Goal: Task Accomplishment & Management: Manage account settings

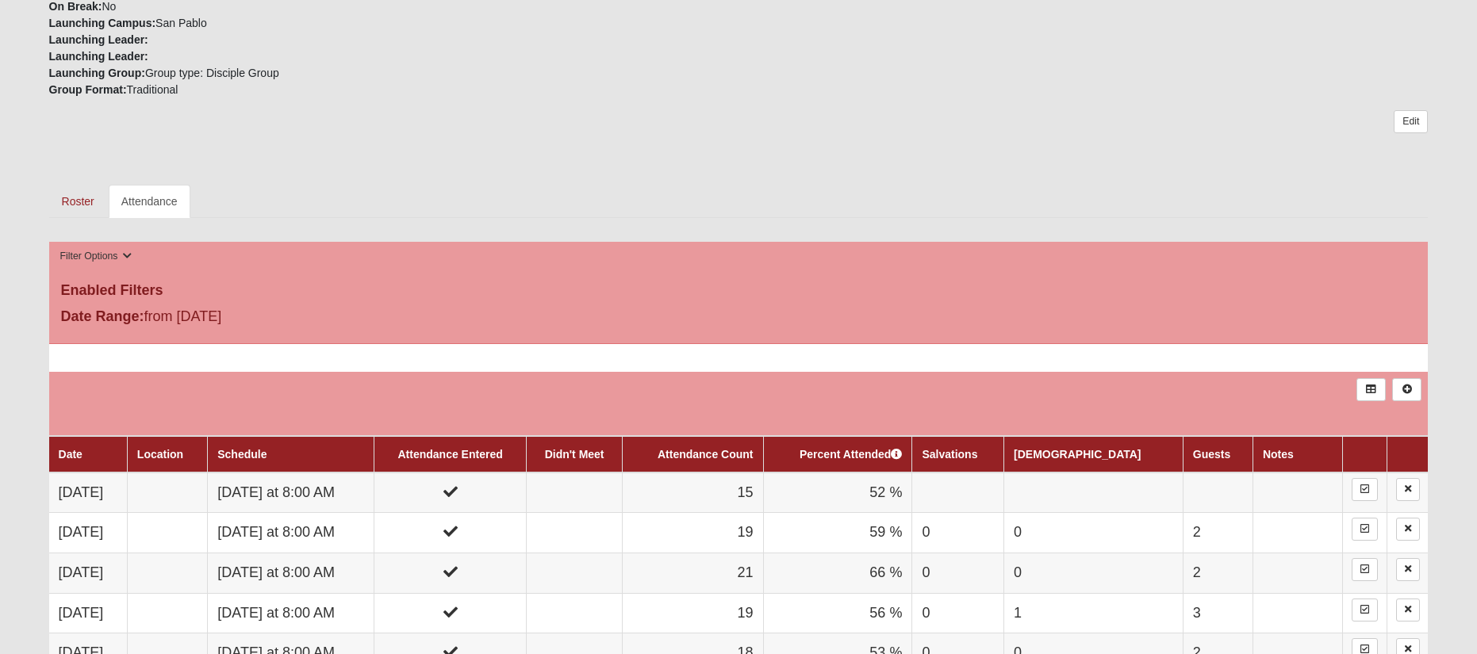
scroll to position [657, 0]
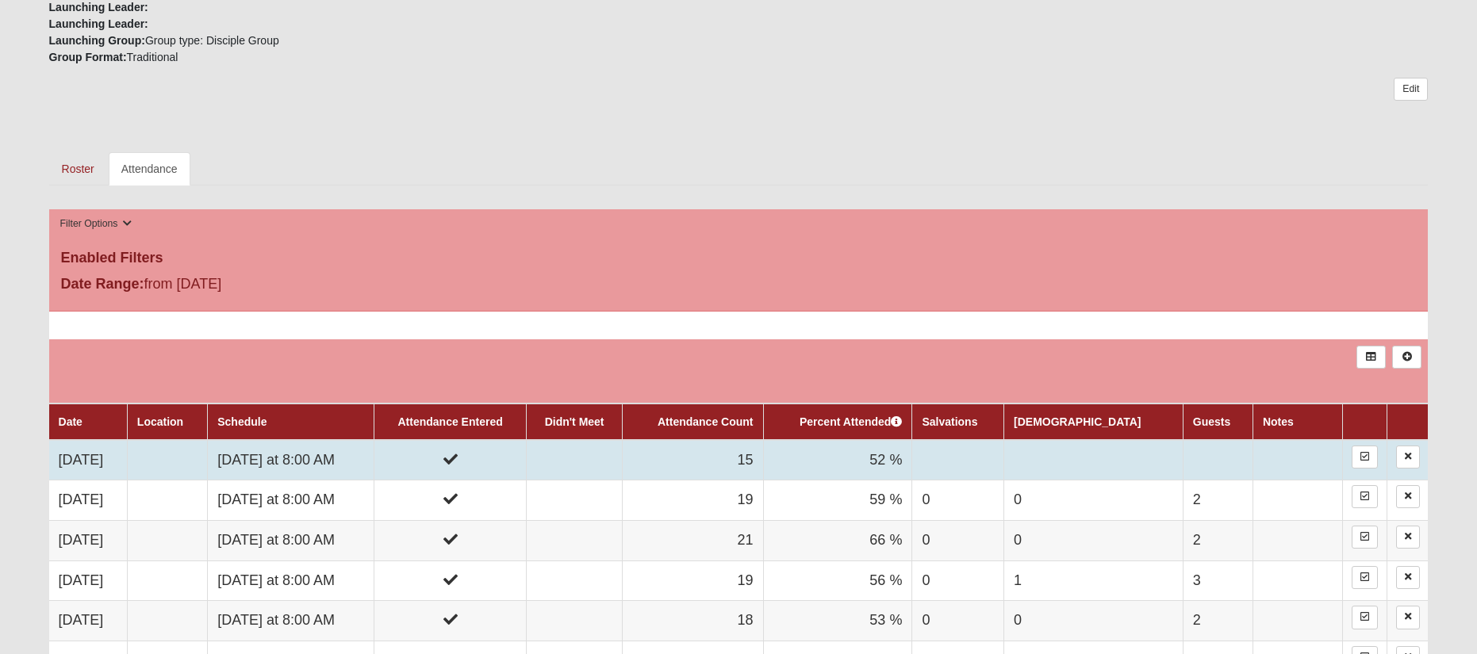
click at [94, 460] on td "[DATE]" at bounding box center [88, 460] width 79 height 40
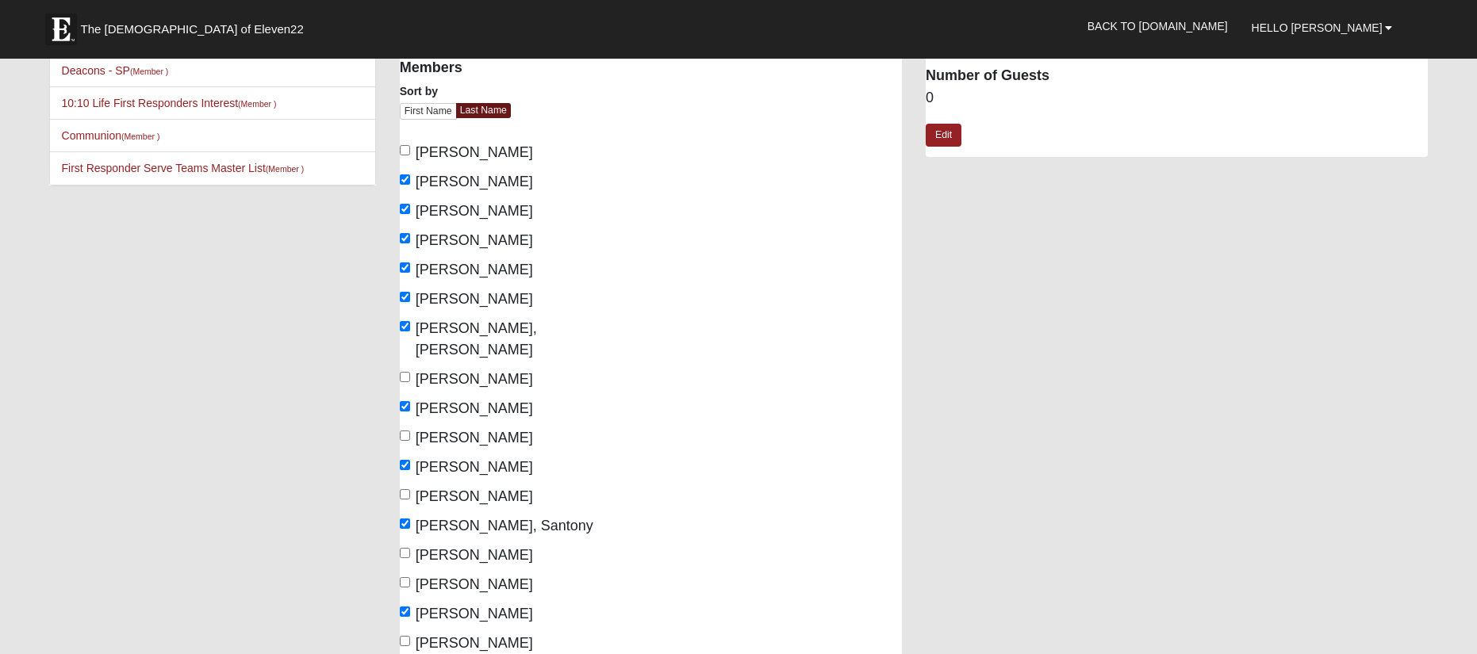
scroll to position [252, 0]
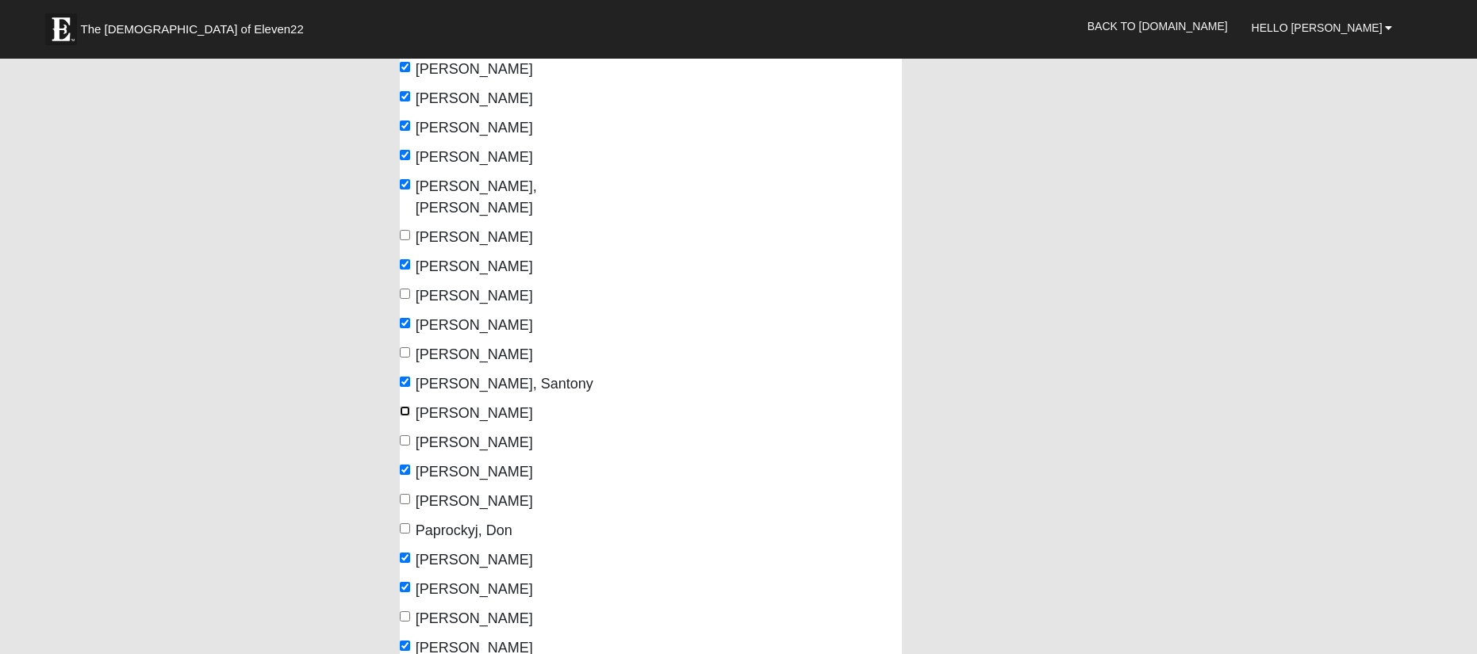
click at [408, 406] on input "[PERSON_NAME]" at bounding box center [405, 411] width 10 height 10
checkbox input "true"
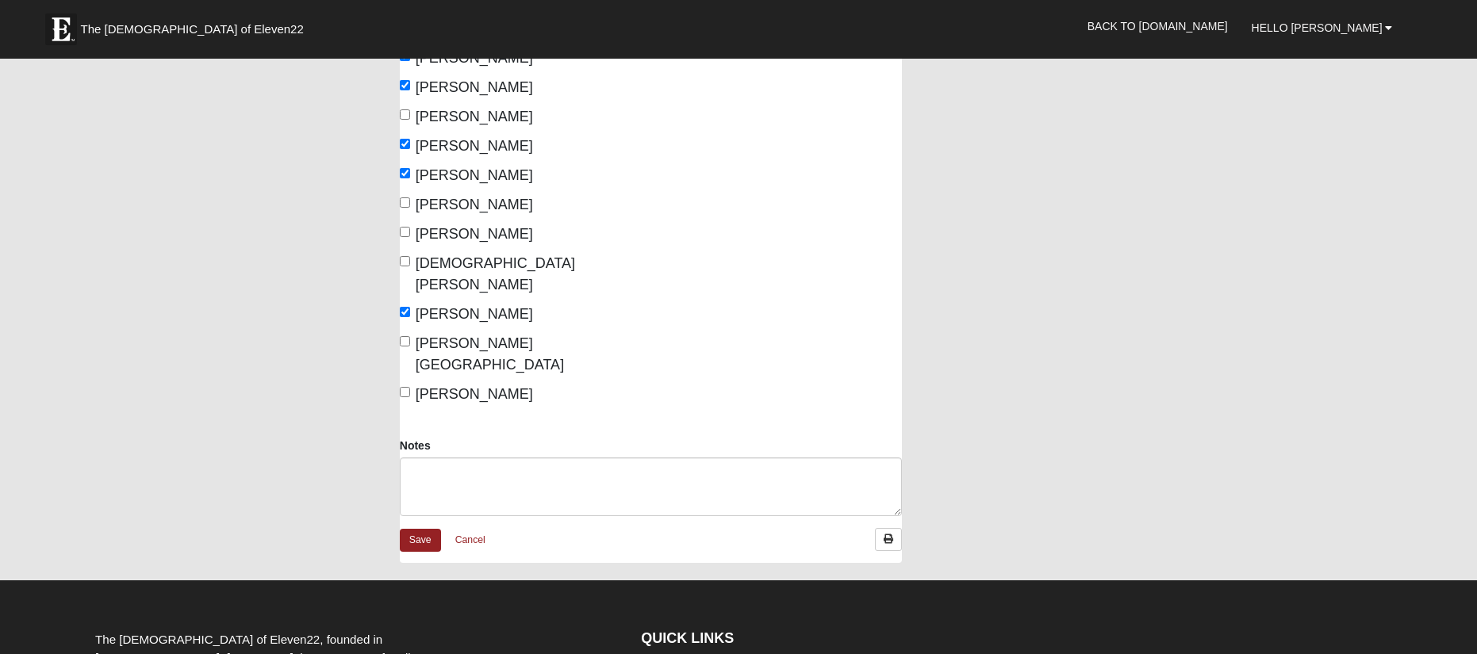
scroll to position [930, 0]
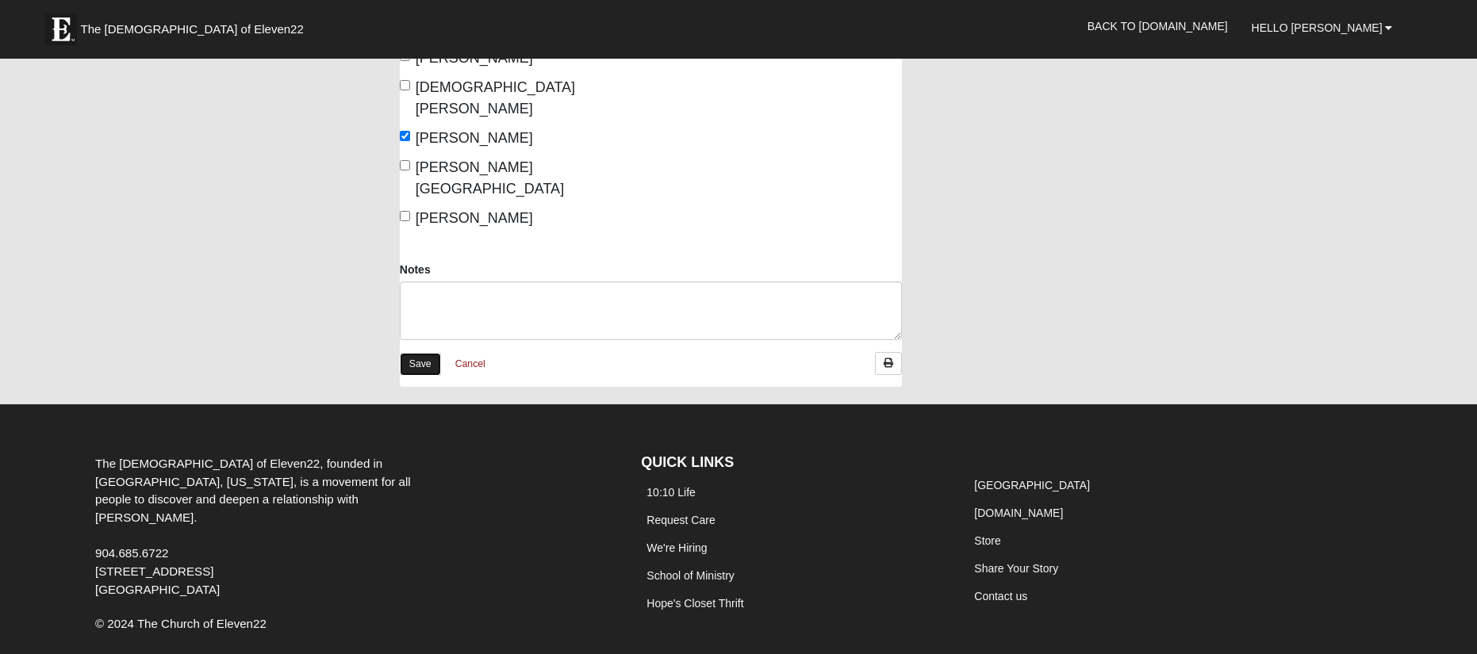
click at [414, 353] on link "Save" at bounding box center [420, 364] width 41 height 23
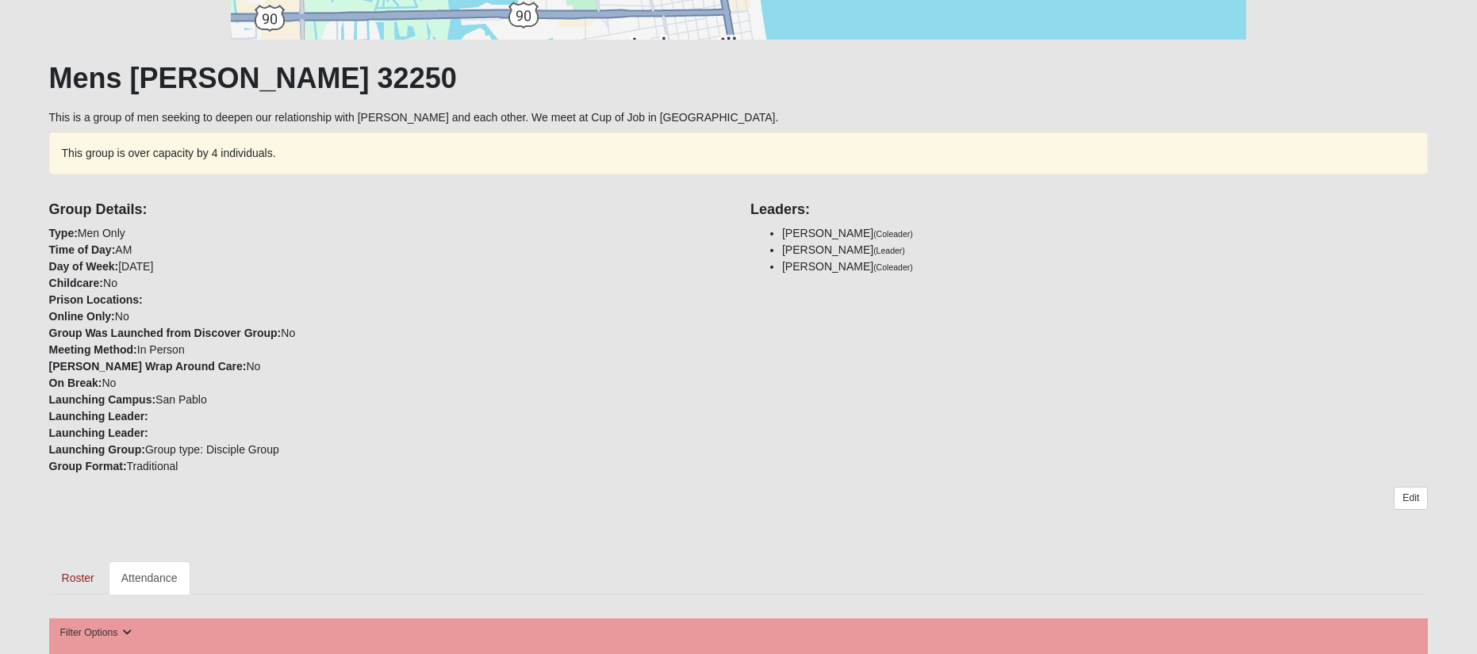
scroll to position [228, 0]
